Goal: Find specific page/section: Find specific page/section

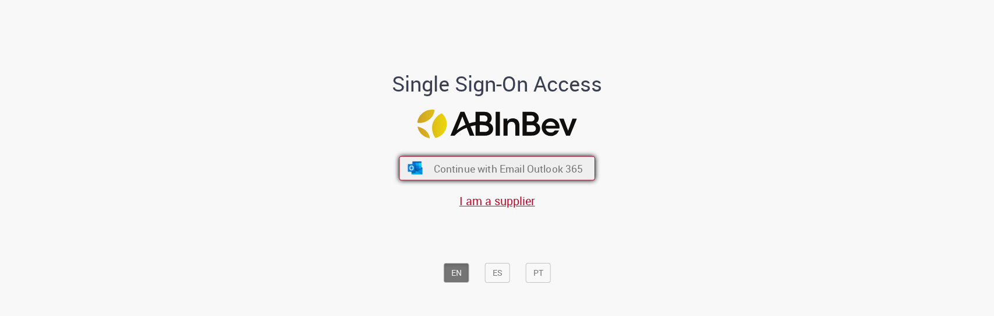
click at [442, 161] on button "Continue with Email Outlook 365" at bounding box center [497, 168] width 196 height 24
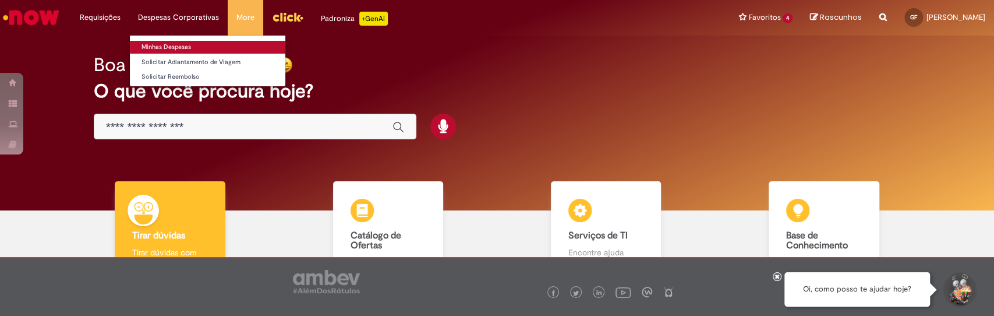
click at [172, 47] on link "Minhas Despesas" at bounding box center [207, 47] width 155 height 13
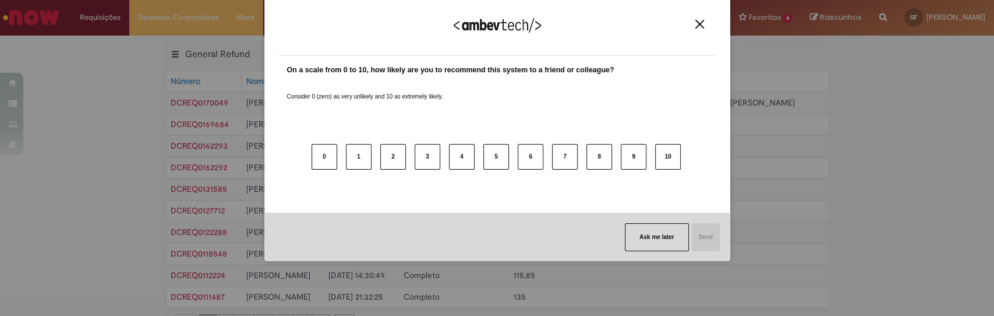
click at [693, 22] on button "Close" at bounding box center [700, 24] width 16 height 10
